Goal: Subscribe to service/newsletter

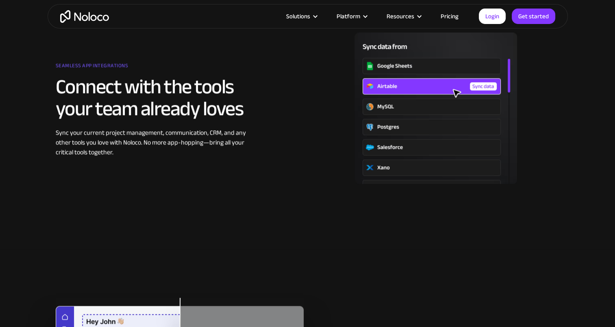
scroll to position [1057, 0]
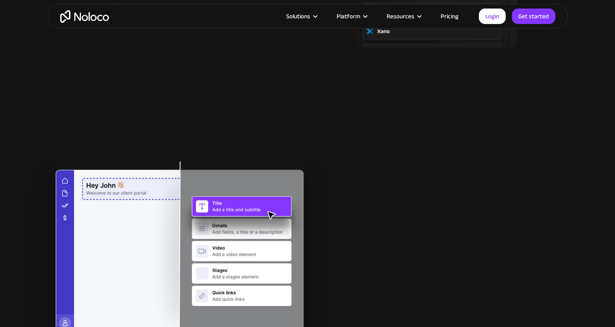
click at [304, 164] on div at bounding box center [180, 250] width 256 height 179
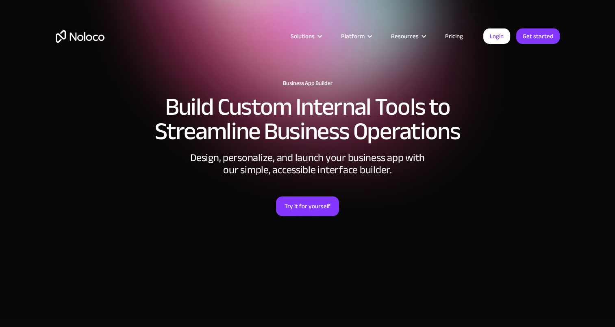
scroll to position [0, 0]
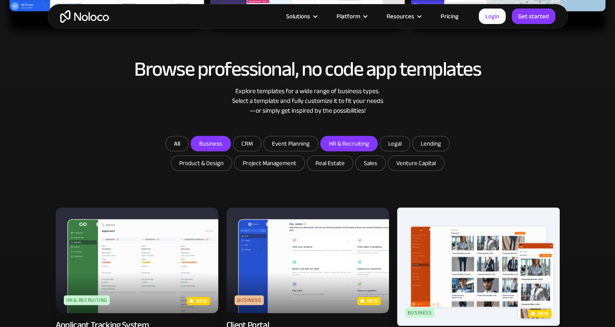
scroll to position [406, 0]
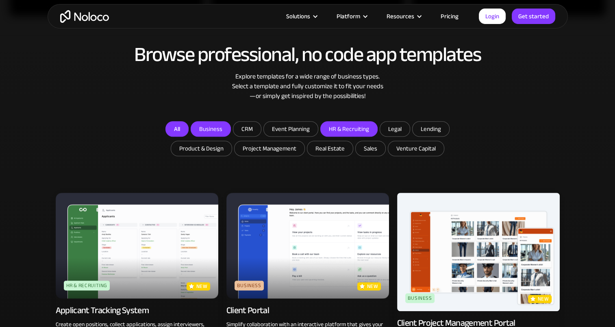
click at [181, 128] on link "All" at bounding box center [176, 128] width 23 height 15
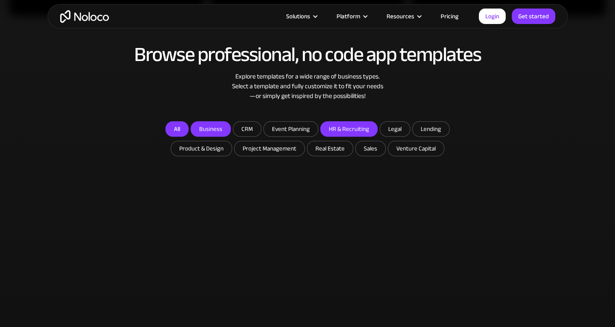
checkbox input "false"
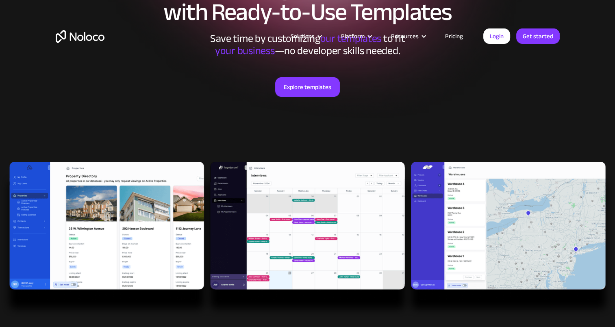
scroll to position [0, 0]
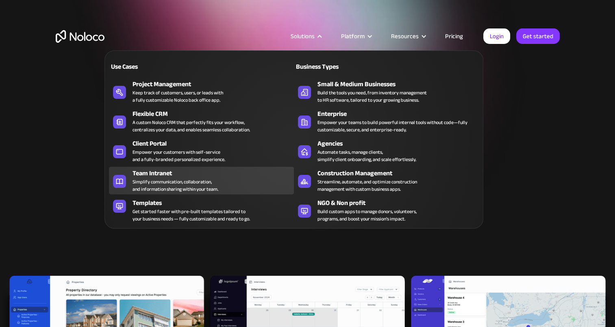
click at [184, 181] on div "Simplify communication, collaboration, and information sharing within your team." at bounding box center [176, 185] width 86 height 15
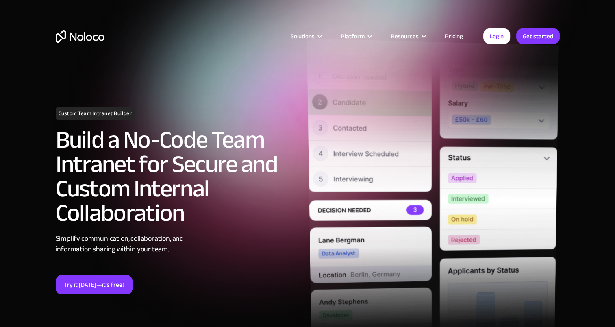
click at [381, 158] on img at bounding box center [432, 198] width 252 height 319
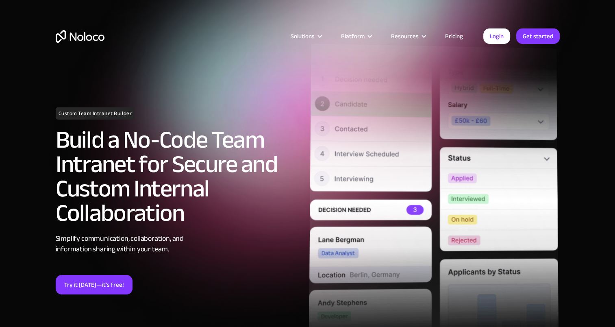
click at [402, 223] on img at bounding box center [434, 201] width 250 height 317
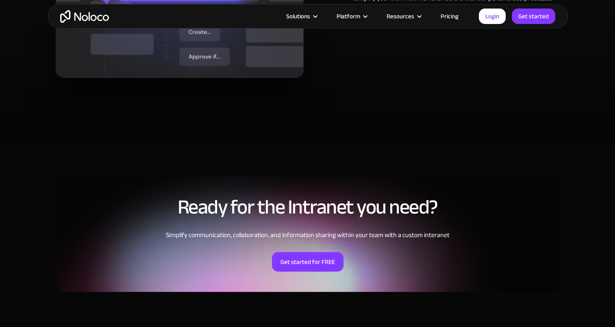
scroll to position [1829, 0]
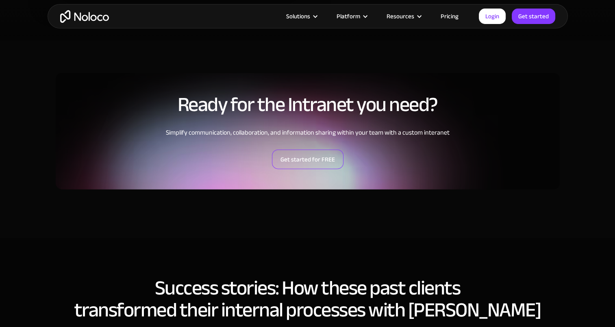
click at [305, 159] on link "Get started for FREE" at bounding box center [308, 160] width 72 height 20
click at [293, 154] on link "Get started for FREE" at bounding box center [308, 160] width 72 height 20
click at [282, 206] on div "Ready for the Intranet you need? Simplify communication, collaboration, and inf…" at bounding box center [308, 139] width 520 height 149
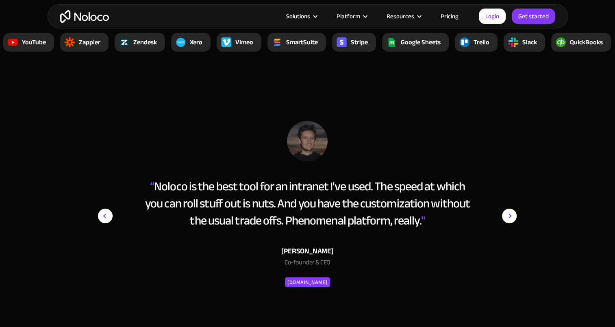
scroll to position [2886, 0]
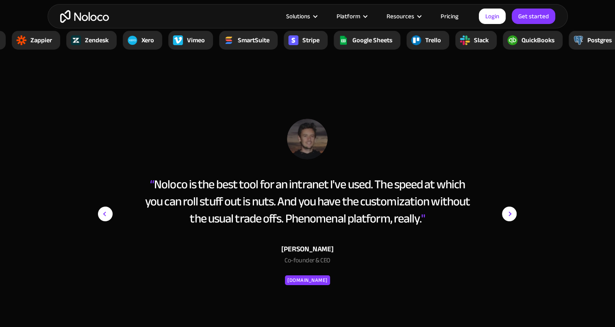
click at [514, 210] on img "next slide" at bounding box center [509, 214] width 15 height 190
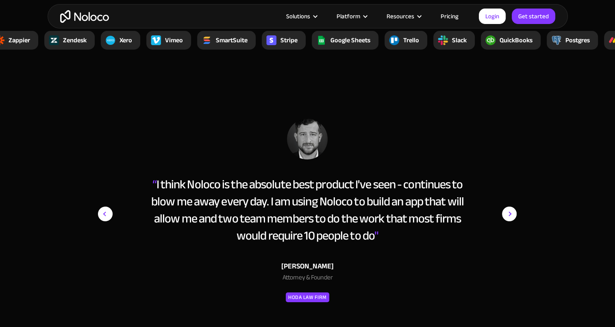
click at [514, 210] on img "next slide" at bounding box center [509, 214] width 15 height 190
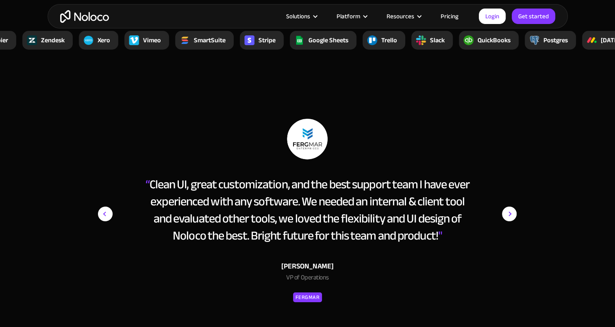
click at [511, 206] on img "next slide" at bounding box center [509, 214] width 15 height 190
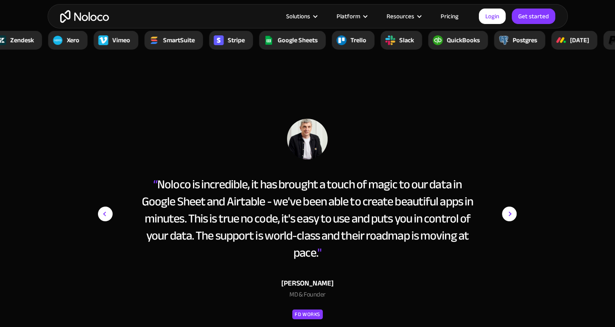
click at [509, 208] on img "next slide" at bounding box center [509, 214] width 15 height 190
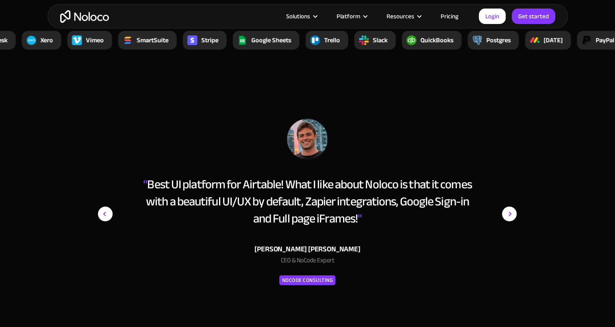
click at [509, 208] on img "next slide" at bounding box center [509, 214] width 15 height 190
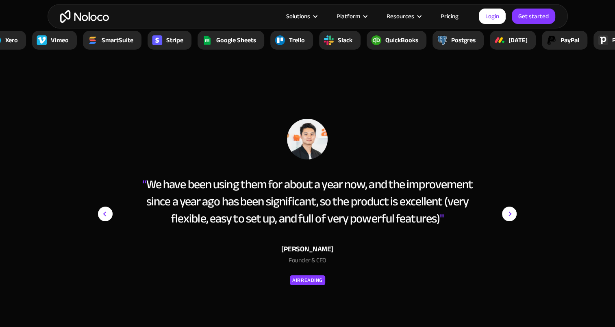
click at [508, 208] on img "next slide" at bounding box center [509, 214] width 15 height 190
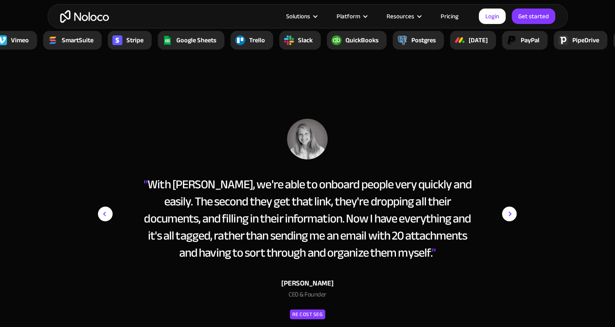
click at [500, 211] on div "next slide" at bounding box center [500, 228] width 33 height 219
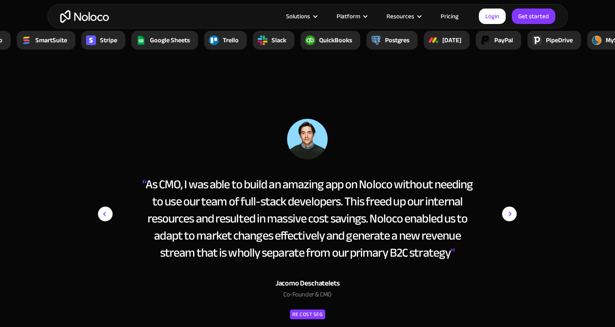
click at [500, 211] on div "next slide" at bounding box center [500, 228] width 33 height 219
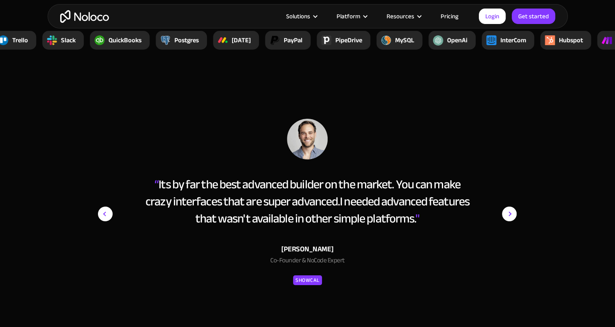
click at [311, 132] on img "9 of 15" at bounding box center [307, 139] width 41 height 41
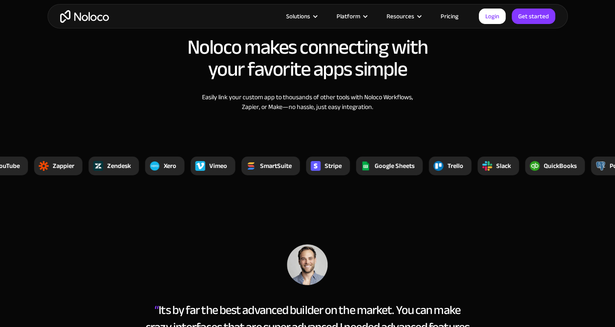
scroll to position [2805, 0]
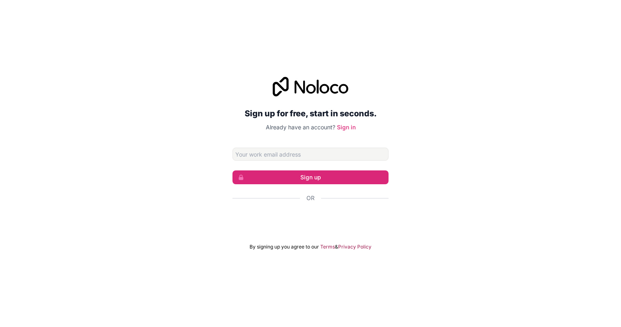
click at [304, 156] on input "Email address" at bounding box center [311, 154] width 156 height 13
type input "ieuan@rareandpasture.com"
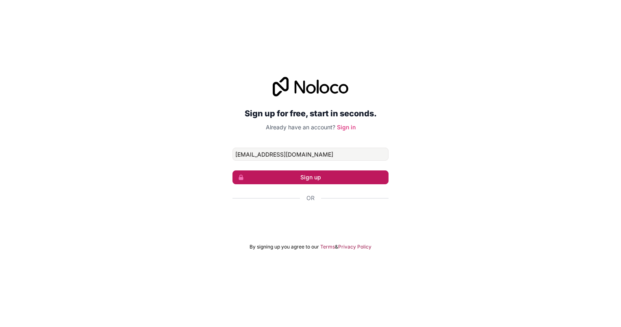
click at [322, 176] on button "Sign up" at bounding box center [311, 177] width 156 height 14
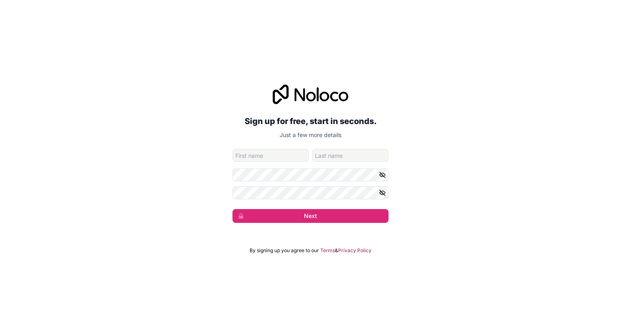
drag, startPoint x: 174, startPoint y: 66, endPoint x: 1, endPoint y: 47, distance: 174.2
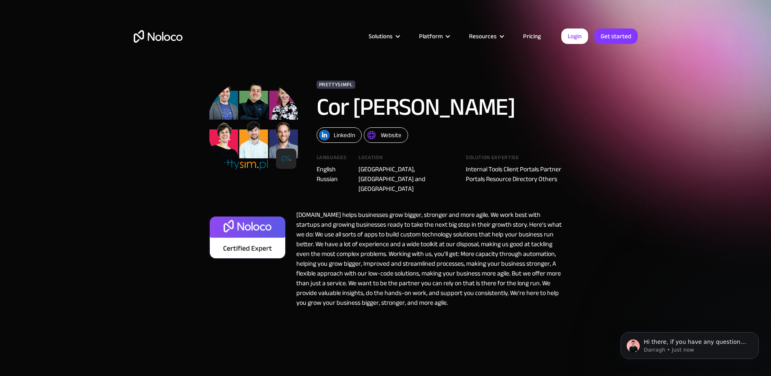
click at [468, 178] on div "Internal Tools Client Portals Partner Portals Resource Directory Others" at bounding box center [515, 174] width 99 height 20
click at [337, 81] on div "Prettysimpl" at bounding box center [336, 84] width 39 height 8
click at [258, 110] on img at bounding box center [253, 125] width 93 height 93
